Goal: Task Accomplishment & Management: Use online tool/utility

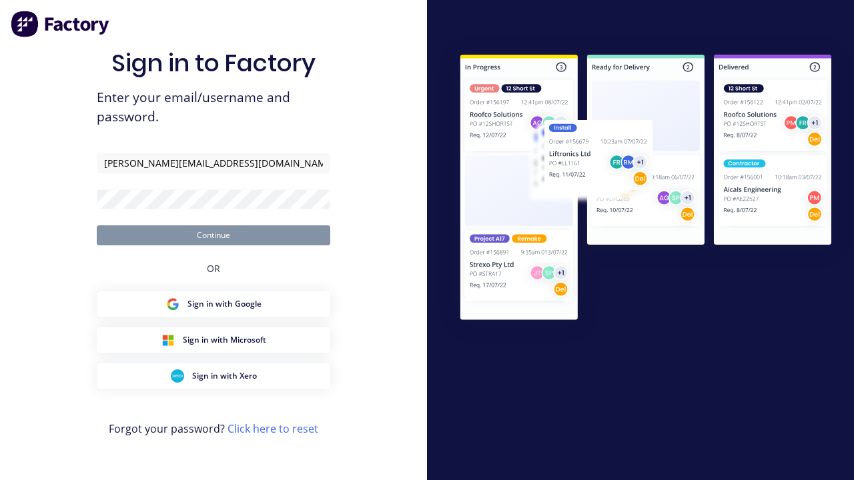
type input "[PERSON_NAME][EMAIL_ADDRESS][DOMAIN_NAME]"
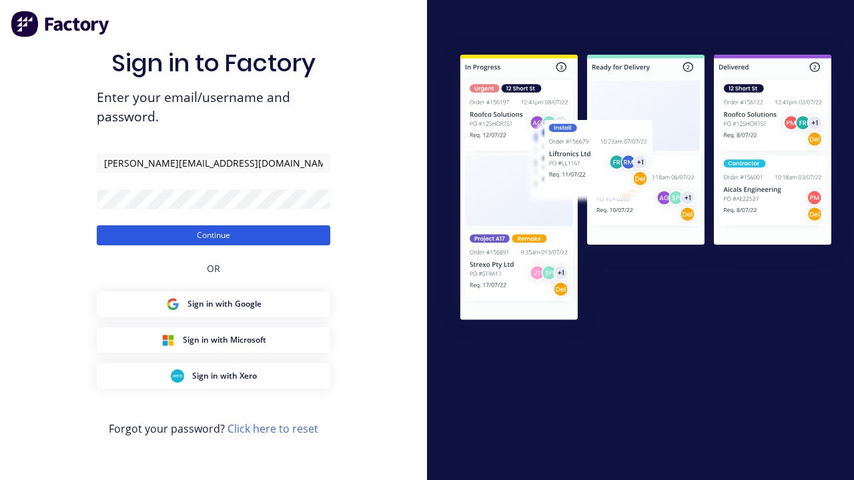
click at [213, 235] on button "Continue" at bounding box center [213, 235] width 233 height 20
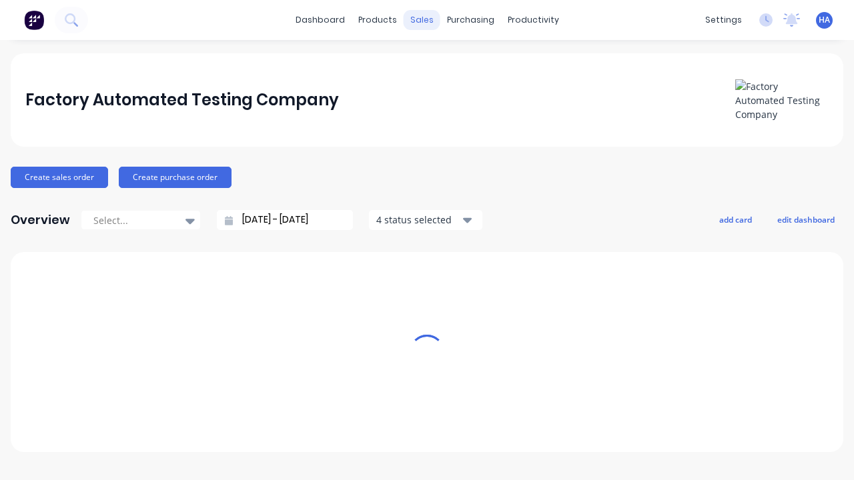
click at [422, 20] on div "sales" at bounding box center [422, 20] width 37 height 20
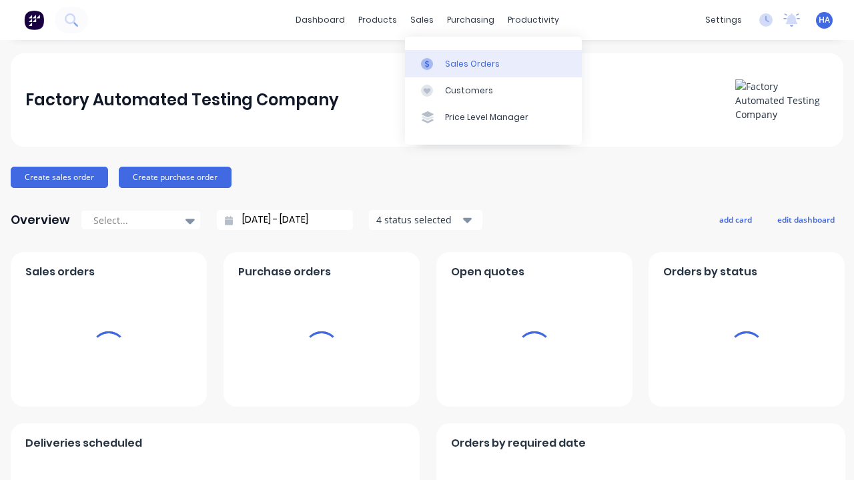
click at [493, 63] on div "Sales Orders" at bounding box center [472, 64] width 55 height 12
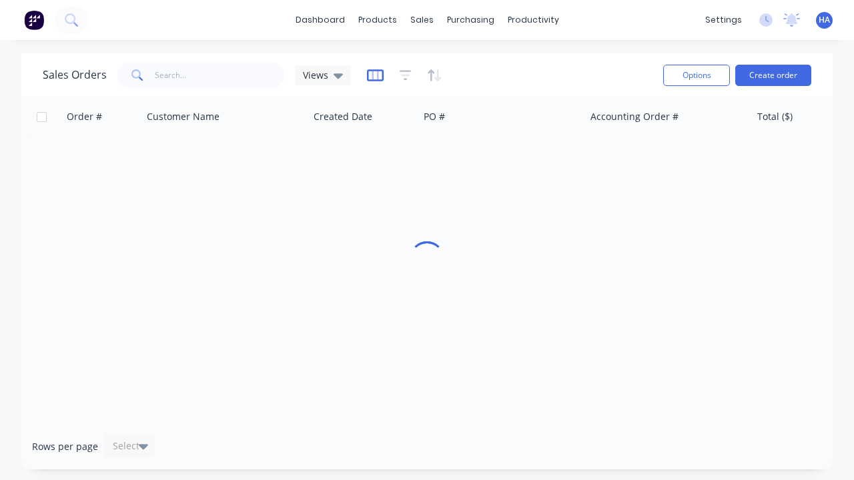
click at [373, 75] on icon "button" at bounding box center [375, 75] width 17 height 13
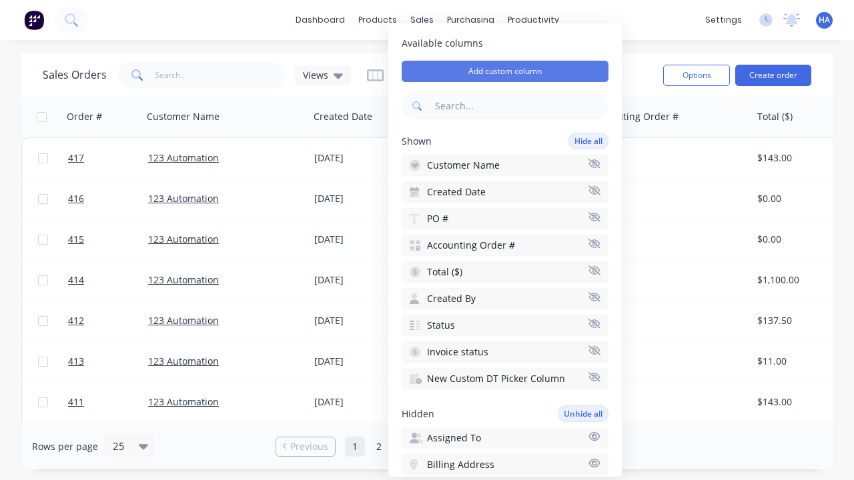
click at [505, 71] on button "Add custom column" at bounding box center [505, 71] width 207 height 21
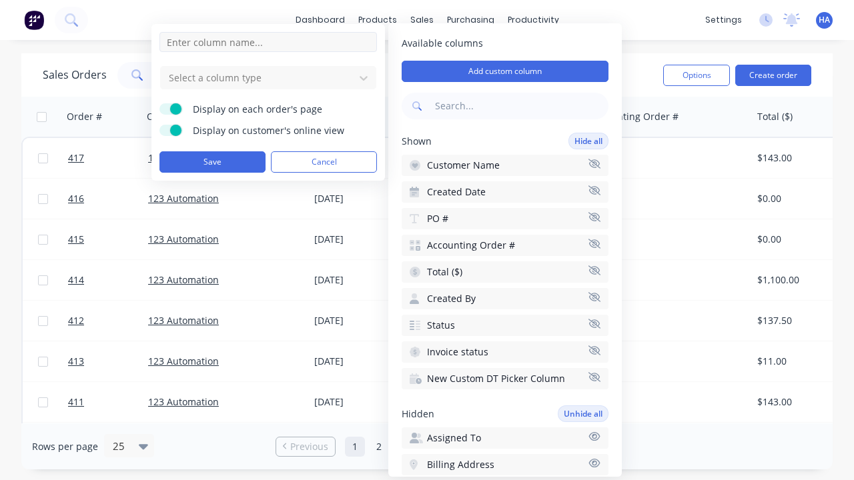
click at [268, 42] on input at bounding box center [267, 42] width 217 height 20
type input "New Custom Date Picker Column"
click at [258, 77] on div at bounding box center [257, 77] width 180 height 17
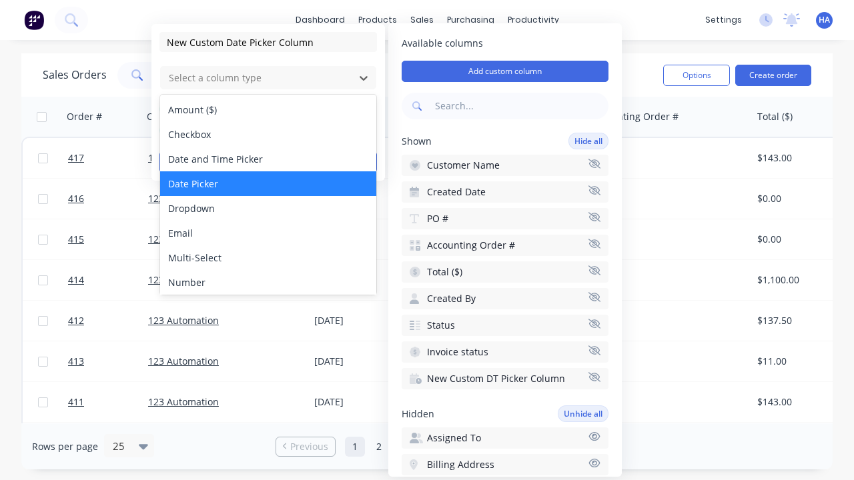
click at [268, 183] on div "Date Picker" at bounding box center [268, 183] width 216 height 25
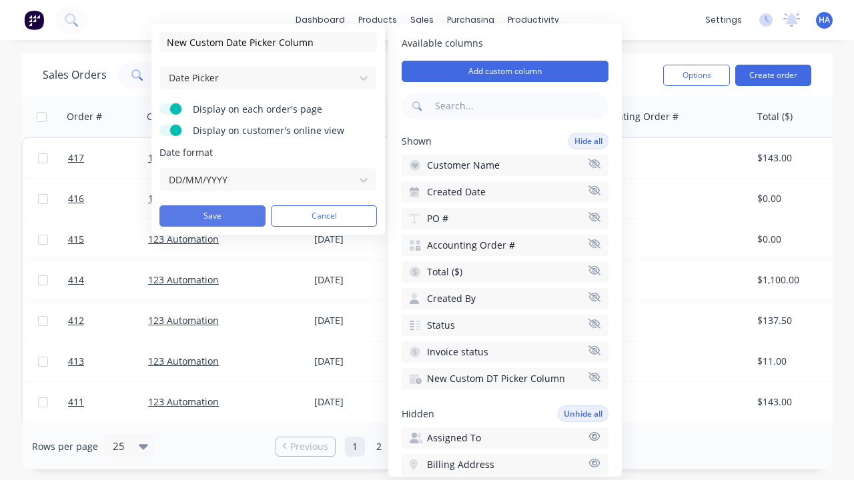
click at [212, 216] on button "Save" at bounding box center [212, 215] width 106 height 21
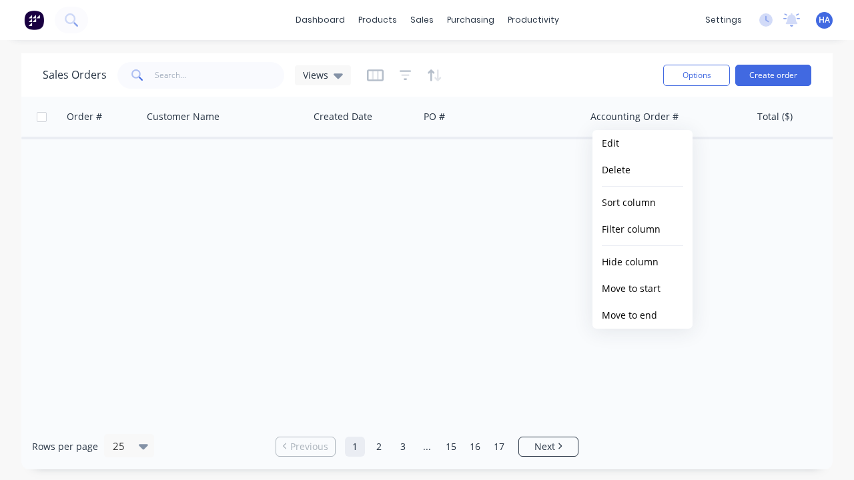
scroll to position [0, 910]
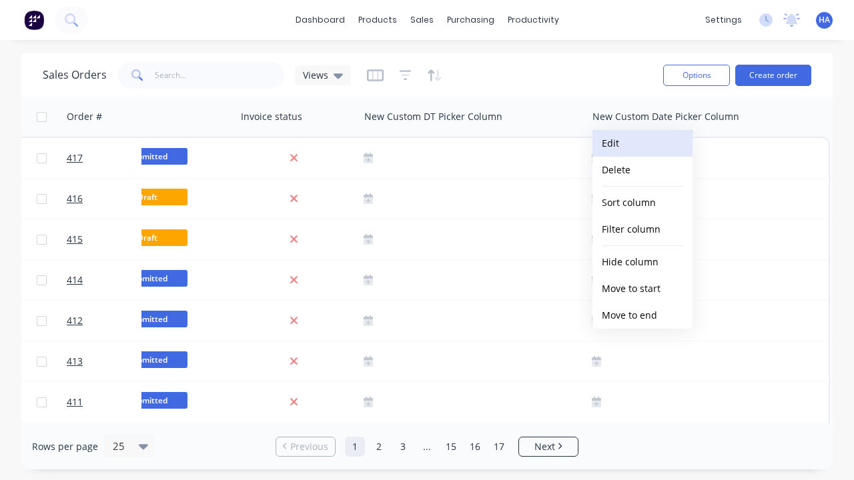
click at [642, 143] on button "Edit" at bounding box center [642, 143] width 100 height 27
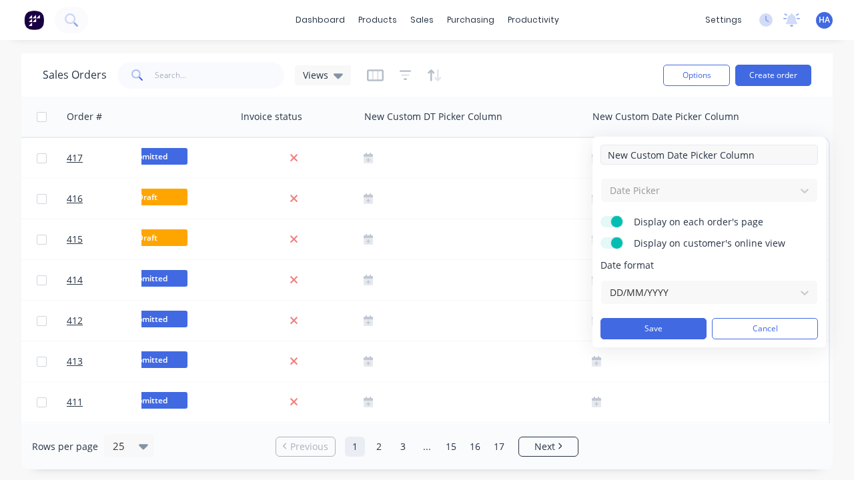
click at [709, 155] on input "New Custom Date Picker Column" at bounding box center [708, 155] width 217 height 20
type input "New Custom Date Picker Column - Updated"
click at [653, 329] on button "Save" at bounding box center [653, 328] width 106 height 21
